Goal: Transaction & Acquisition: Purchase product/service

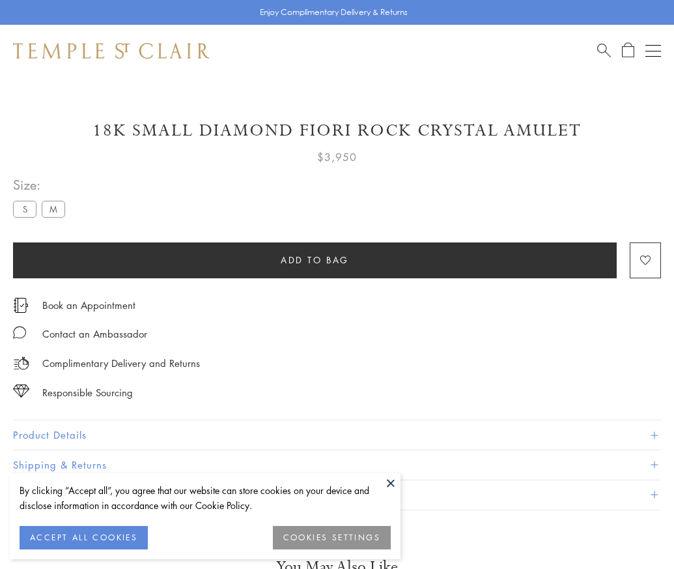
click at [315, 259] on span "Add to bag" at bounding box center [315, 260] width 68 height 14
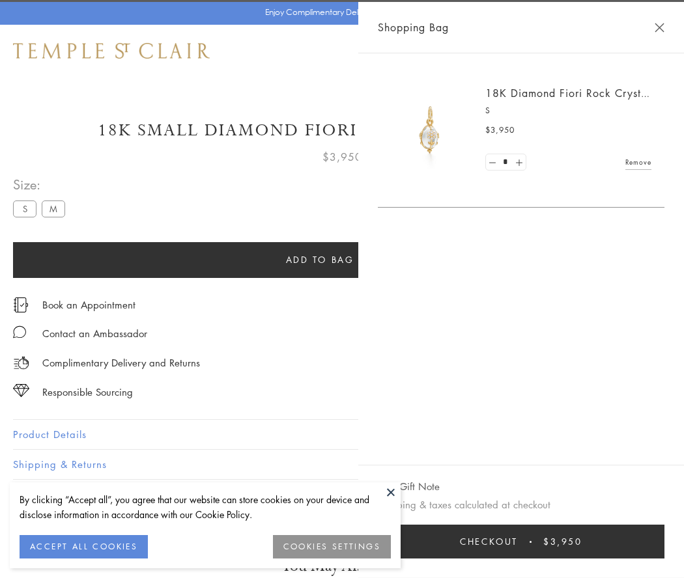
click at [518, 542] on span "Checkout" at bounding box center [489, 542] width 58 height 14
